Goal: Task Accomplishment & Management: Manage account settings

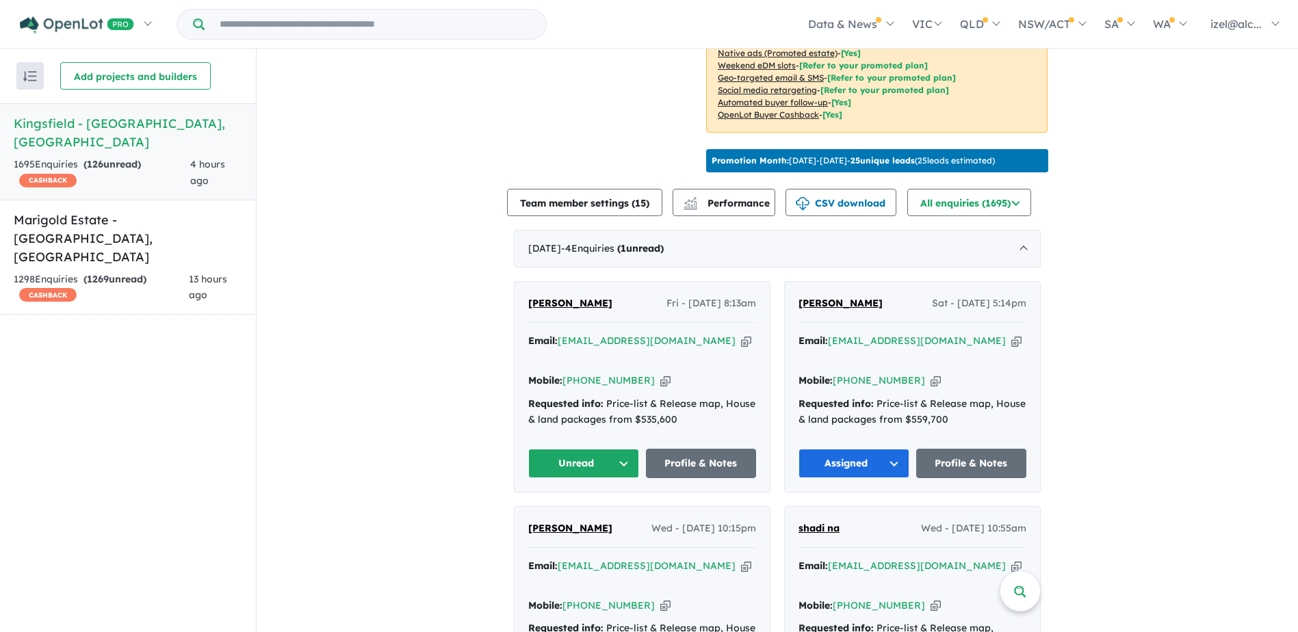
scroll to position [411, 0]
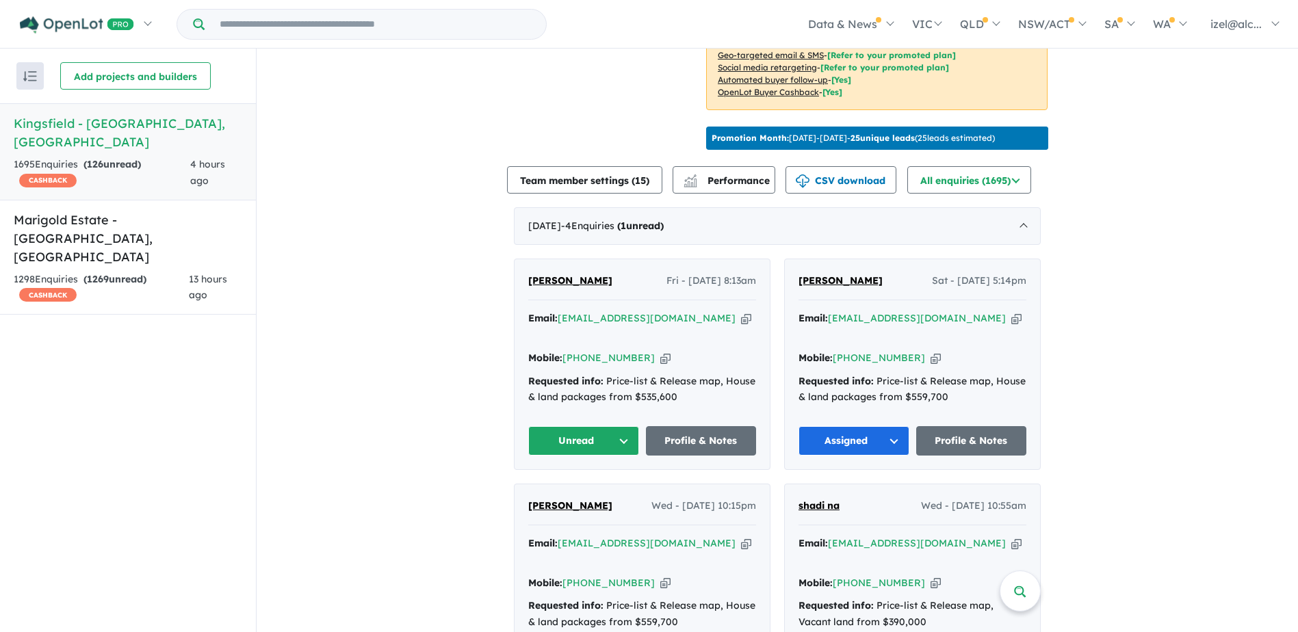
click at [741, 316] on icon "button" at bounding box center [746, 318] width 10 height 14
drag, startPoint x: 612, startPoint y: 281, endPoint x: 524, endPoint y: 283, distance: 88.3
click at [524, 283] on div "[PERSON_NAME] - [DATE] 8:13am Email: [EMAIL_ADDRESS][DOMAIN_NAME] Copied! Mobil…" at bounding box center [642, 364] width 255 height 210
copy span "[PERSON_NAME]"
click at [567, 428] on button "Unread" at bounding box center [583, 440] width 111 height 29
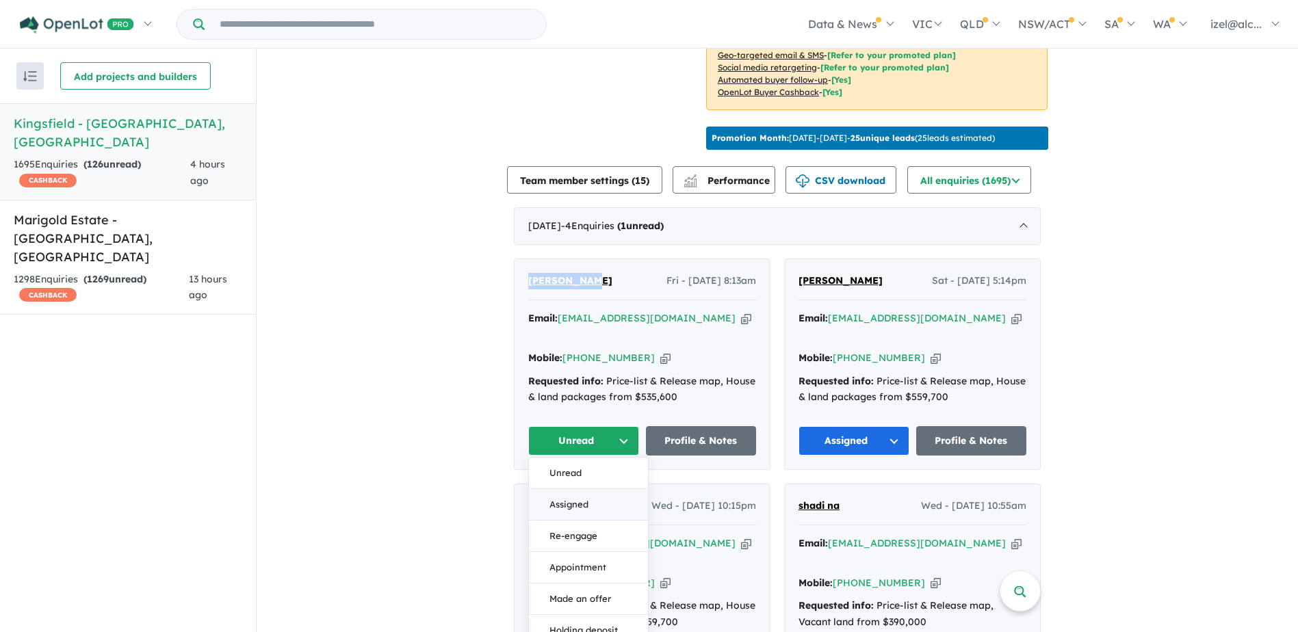
click at [600, 492] on button "Assigned" at bounding box center [588, 504] width 119 height 31
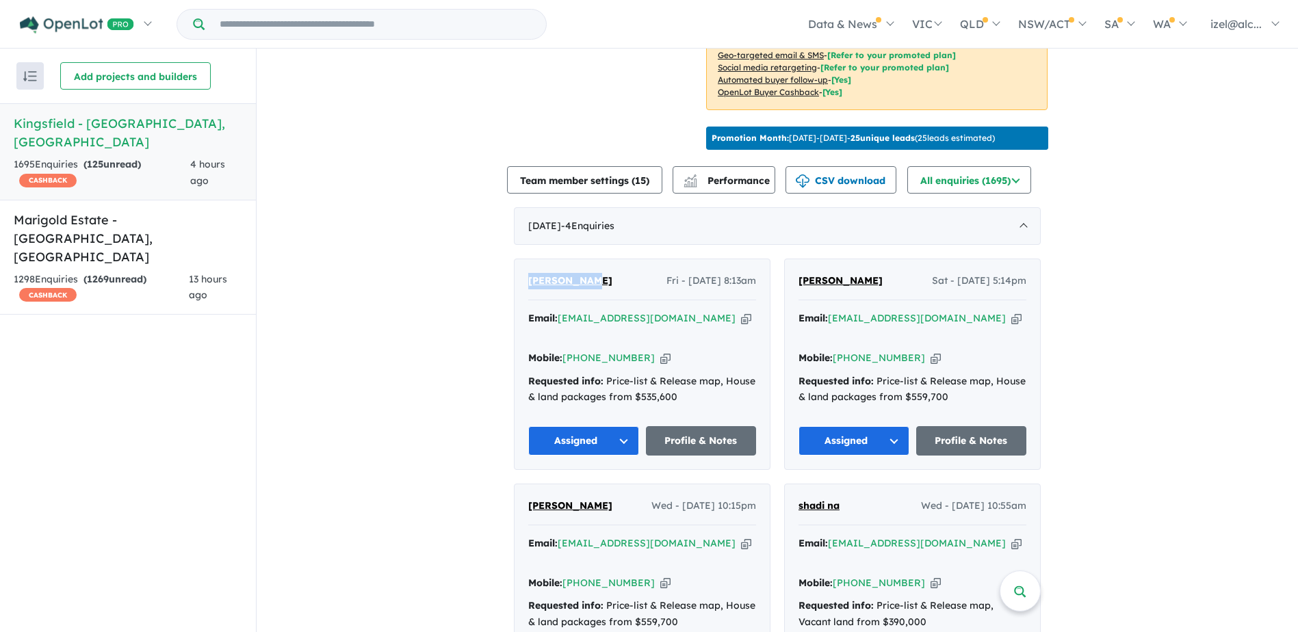
click at [643, 298] on div "[PERSON_NAME] - [DATE] 8:13am" at bounding box center [642, 286] width 228 height 27
click at [741, 319] on icon "button" at bounding box center [746, 318] width 10 height 14
click at [741, 312] on icon "button" at bounding box center [746, 318] width 10 height 14
click at [660, 351] on icon "button" at bounding box center [665, 358] width 10 height 14
